Goal: Navigation & Orientation: Find specific page/section

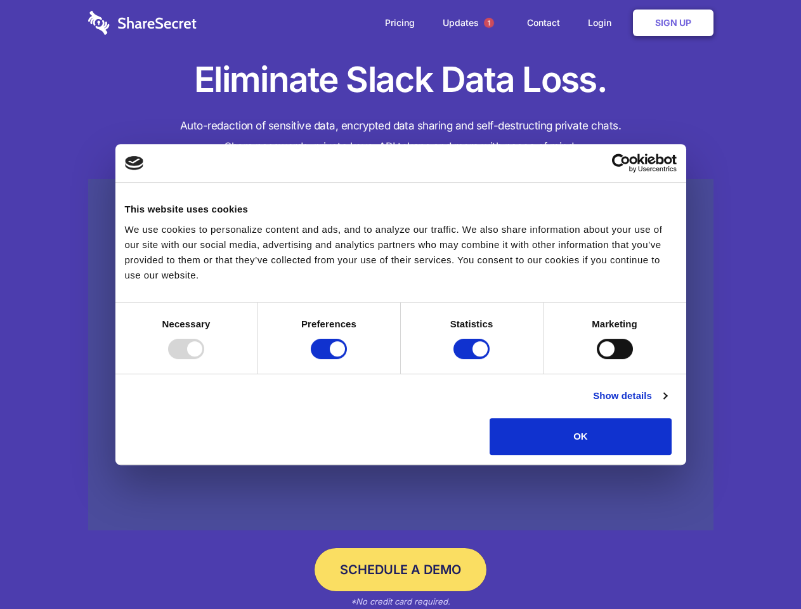
click at [204, 359] on div at bounding box center [186, 349] width 36 height 20
click at [347, 359] on input "Preferences" at bounding box center [329, 349] width 36 height 20
checkbox input "false"
click at [473, 359] on input "Statistics" at bounding box center [471, 349] width 36 height 20
checkbox input "false"
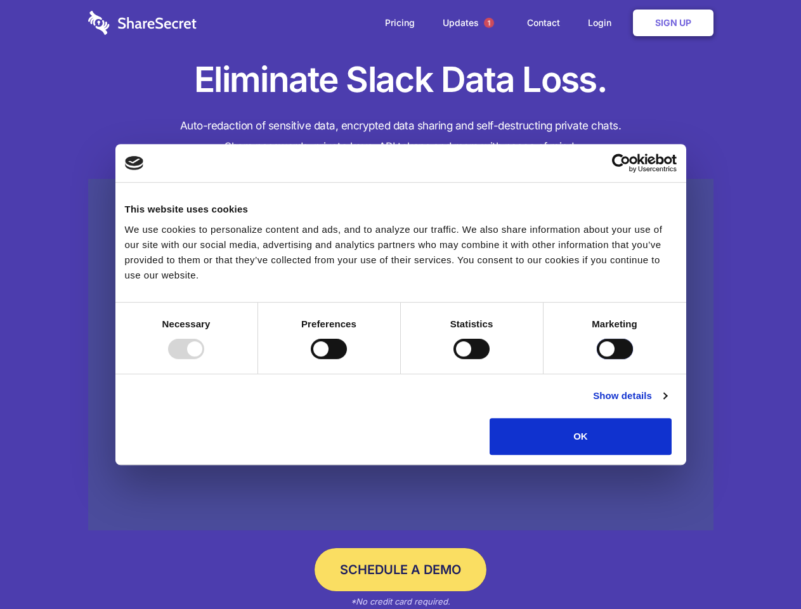
click at [597, 359] on input "Marketing" at bounding box center [615, 349] width 36 height 20
checkbox input "true"
click at [666, 403] on link "Show details" at bounding box center [630, 395] width 74 height 15
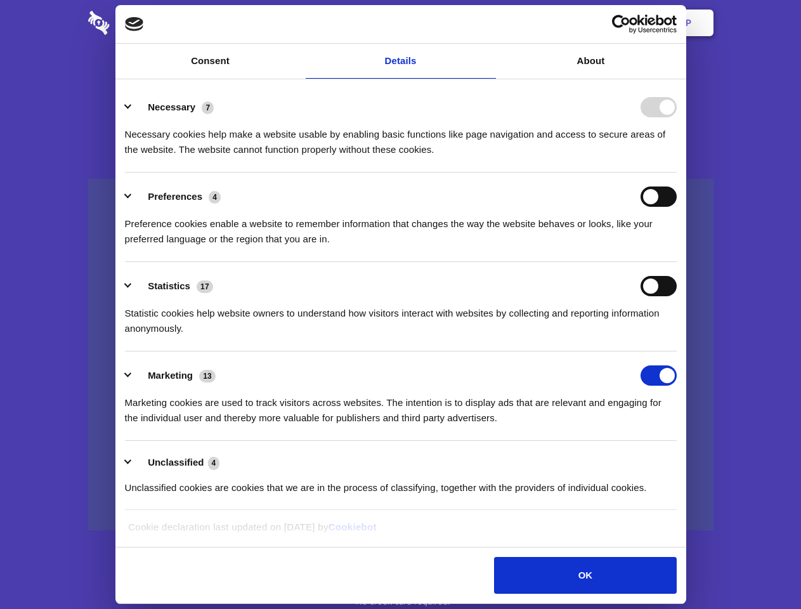
click at [676, 172] on li "Necessary 7 Necessary cookies help make a website usable by enabling basic func…" at bounding box center [401, 127] width 552 height 89
click at [488, 23] on span "1" at bounding box center [489, 23] width 10 height 10
